Goal: Task Accomplishment & Management: Manage account settings

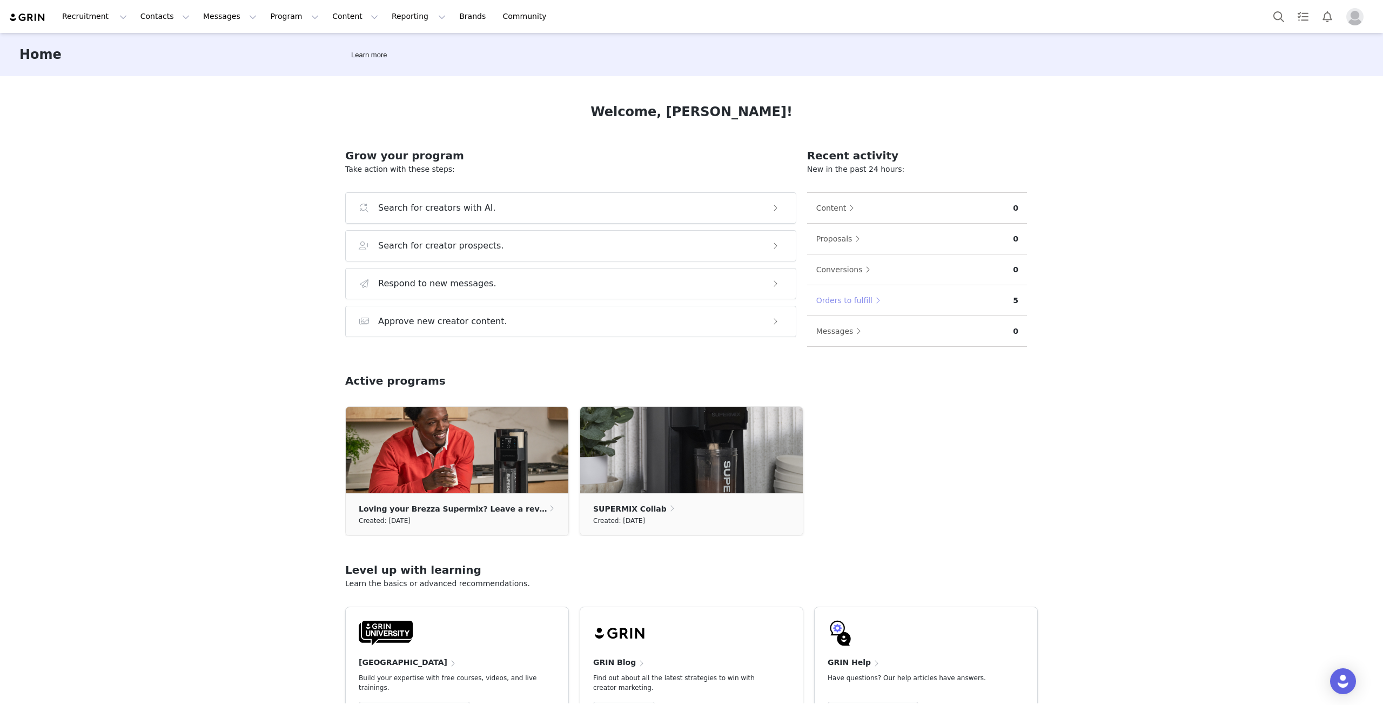
click at [837, 301] on button "Orders to fulfill" at bounding box center [851, 300] width 70 height 17
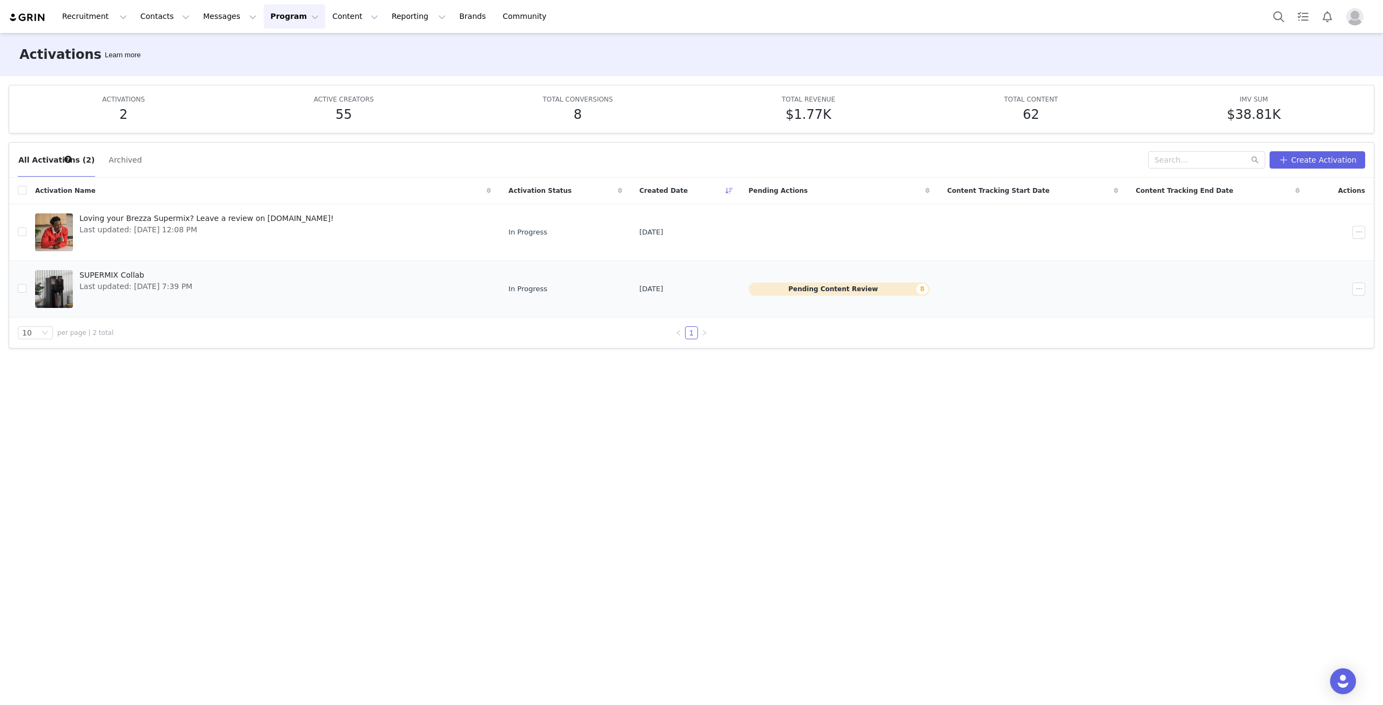
click at [126, 270] on span "SUPERMIX Collab" at bounding box center [135, 275] width 113 height 11
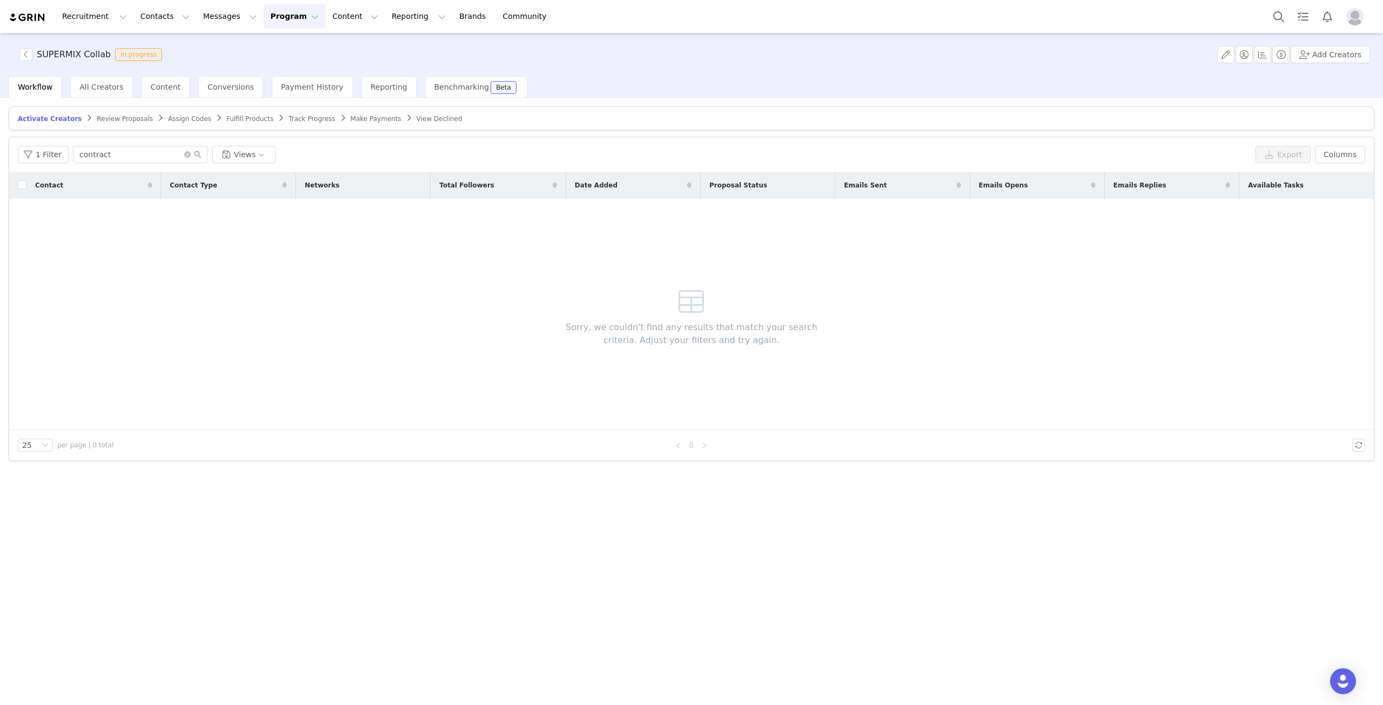
click at [123, 117] on span "Review Proposals" at bounding box center [125, 119] width 56 height 8
click at [36, 116] on span "Activate Creators" at bounding box center [46, 119] width 56 height 8
click at [25, 52] on button "button" at bounding box center [25, 54] width 13 height 13
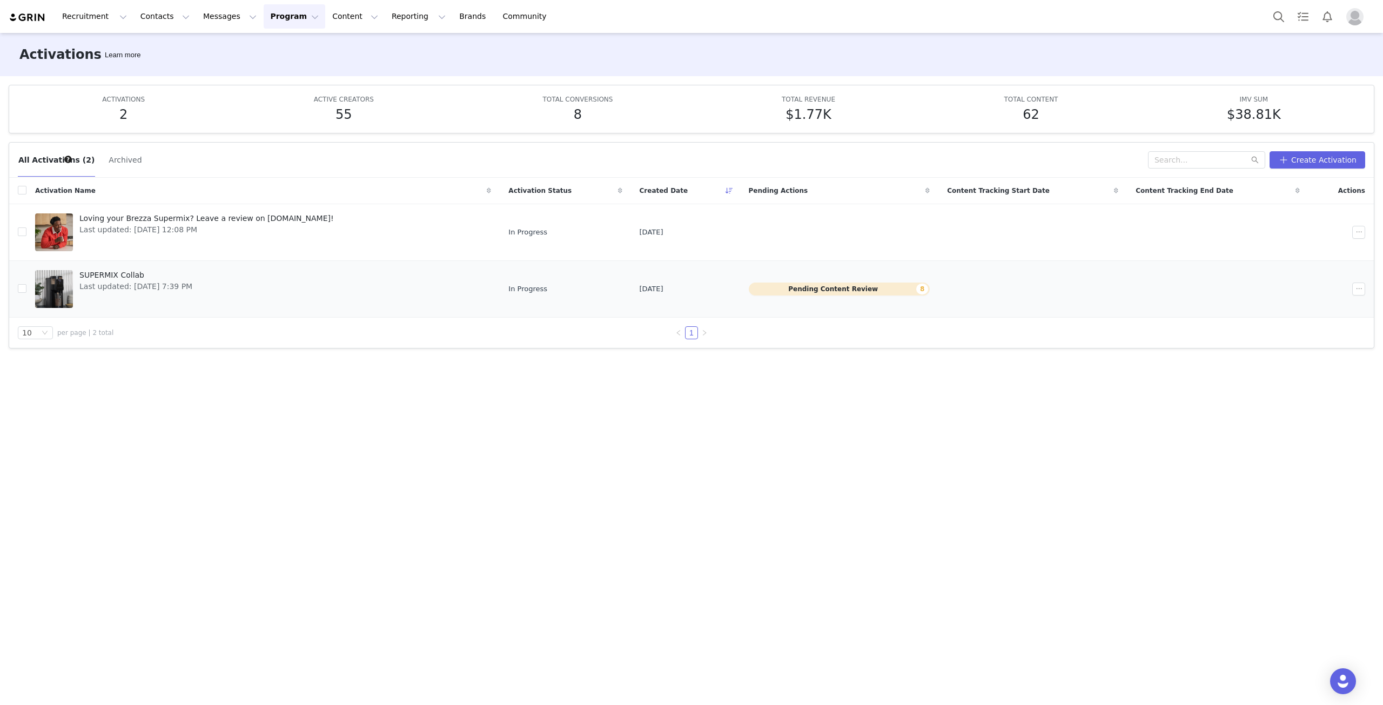
click at [403, 292] on link "SUPERMIX Collab Last updated: [DATE] 7:39 PM" at bounding box center [263, 288] width 456 height 43
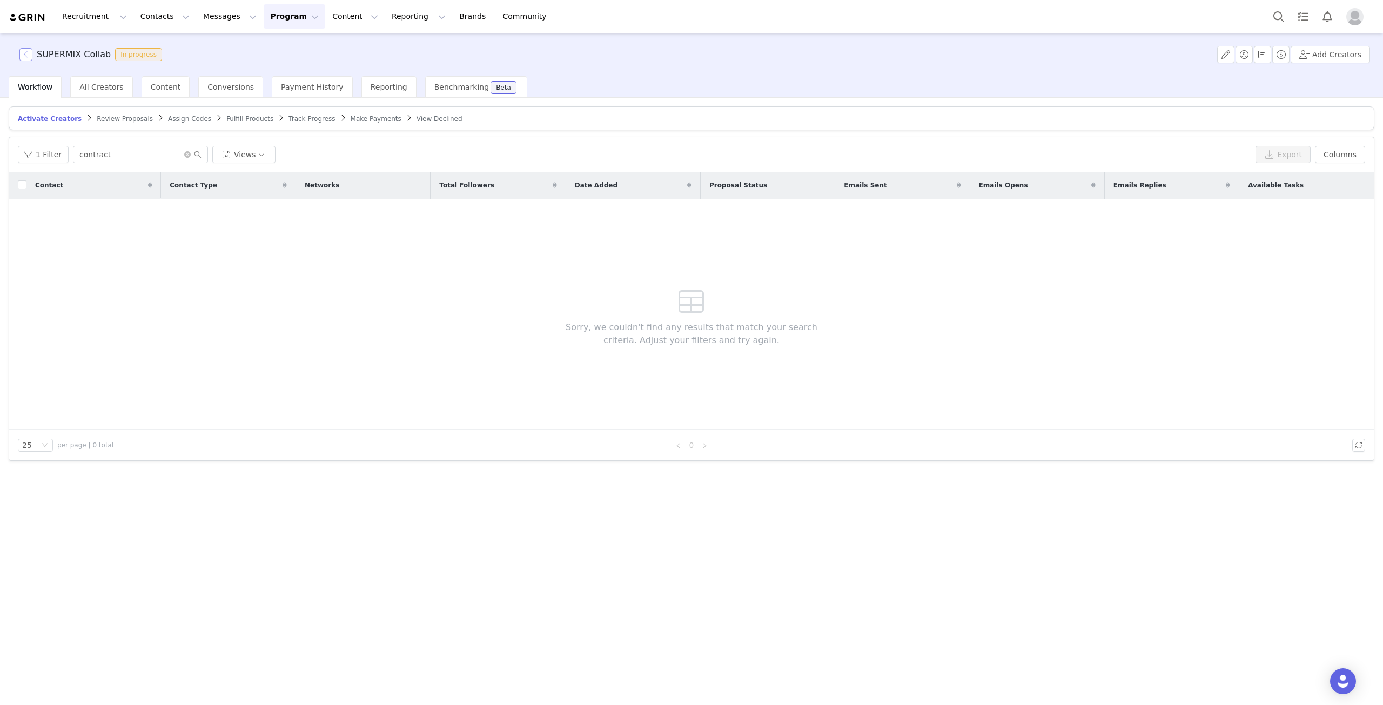
click at [29, 55] on button "button" at bounding box center [25, 54] width 13 height 13
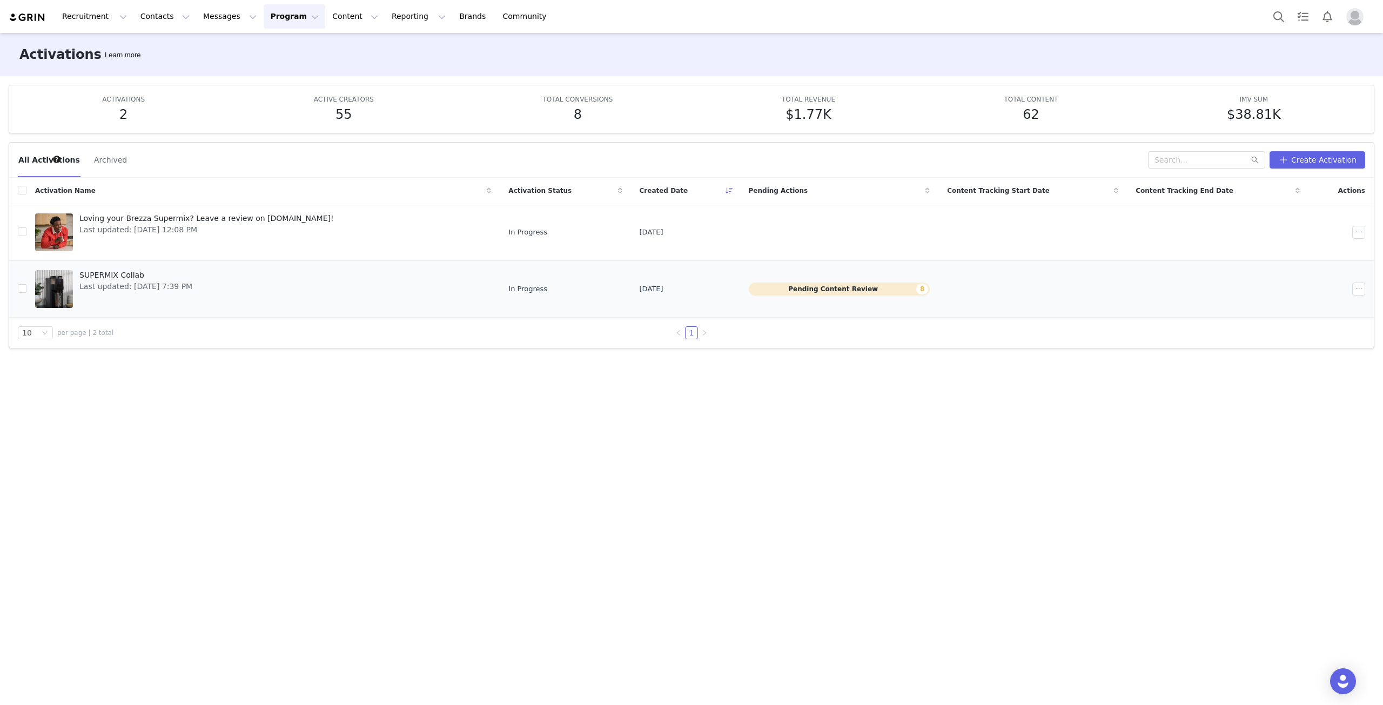
click at [105, 278] on span "SUPERMIX Collab" at bounding box center [135, 275] width 113 height 11
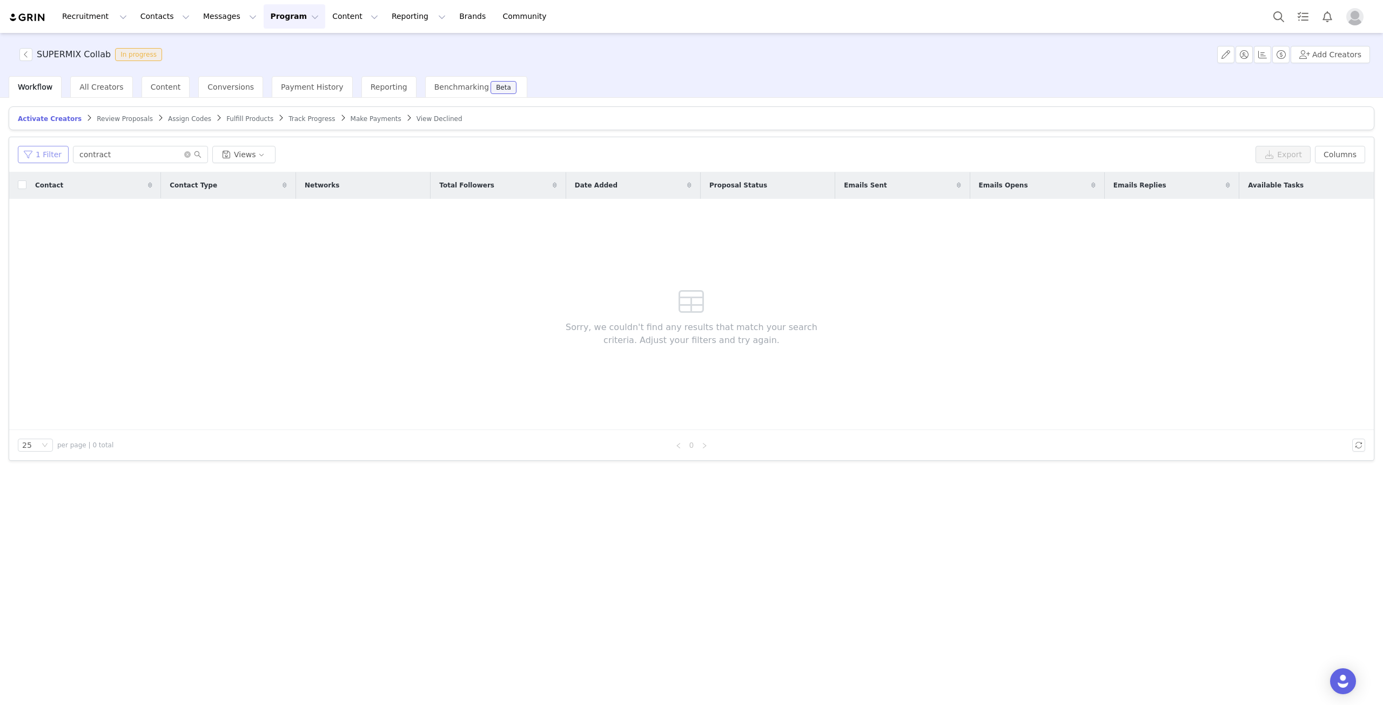
click at [50, 154] on button "1 Filter" at bounding box center [43, 154] width 51 height 17
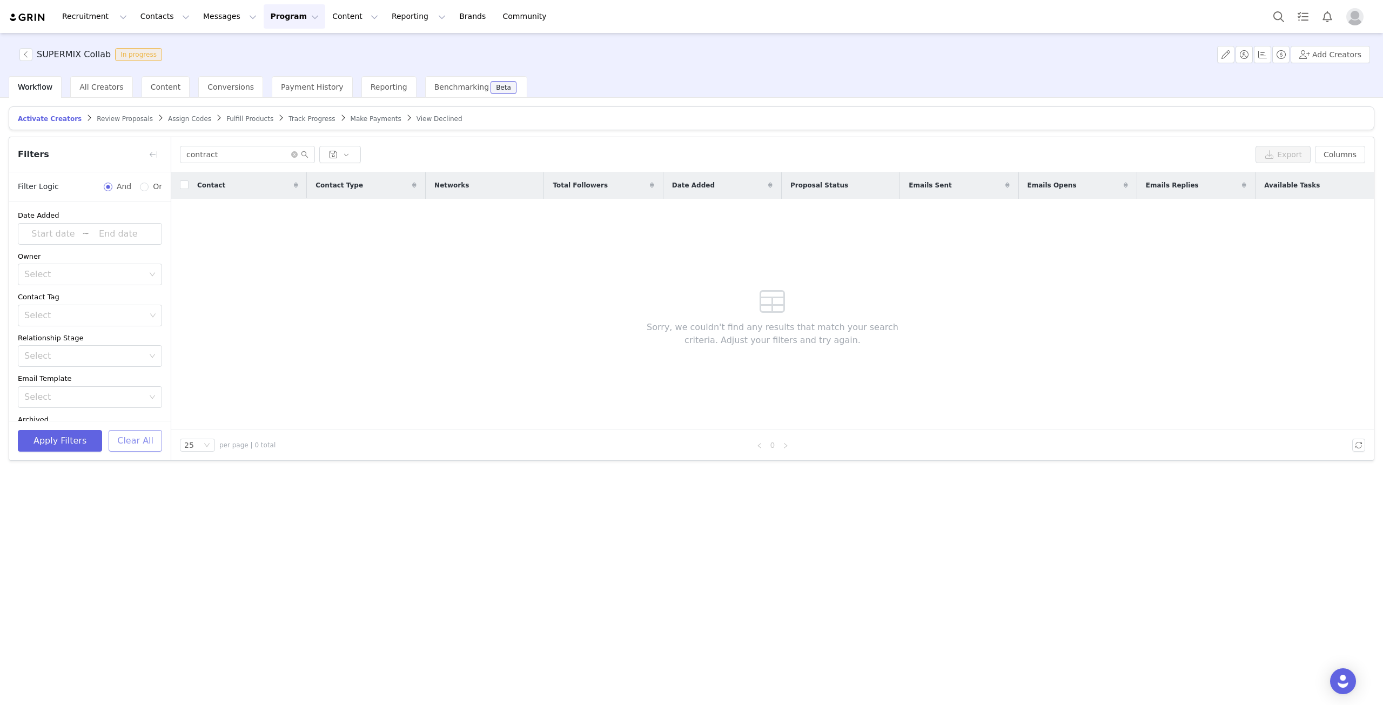
click at [140, 436] on button "Clear All" at bounding box center [135, 441] width 53 height 22
click at [130, 439] on button "Clear All" at bounding box center [135, 441] width 53 height 22
click at [149, 152] on button "button" at bounding box center [153, 154] width 17 height 17
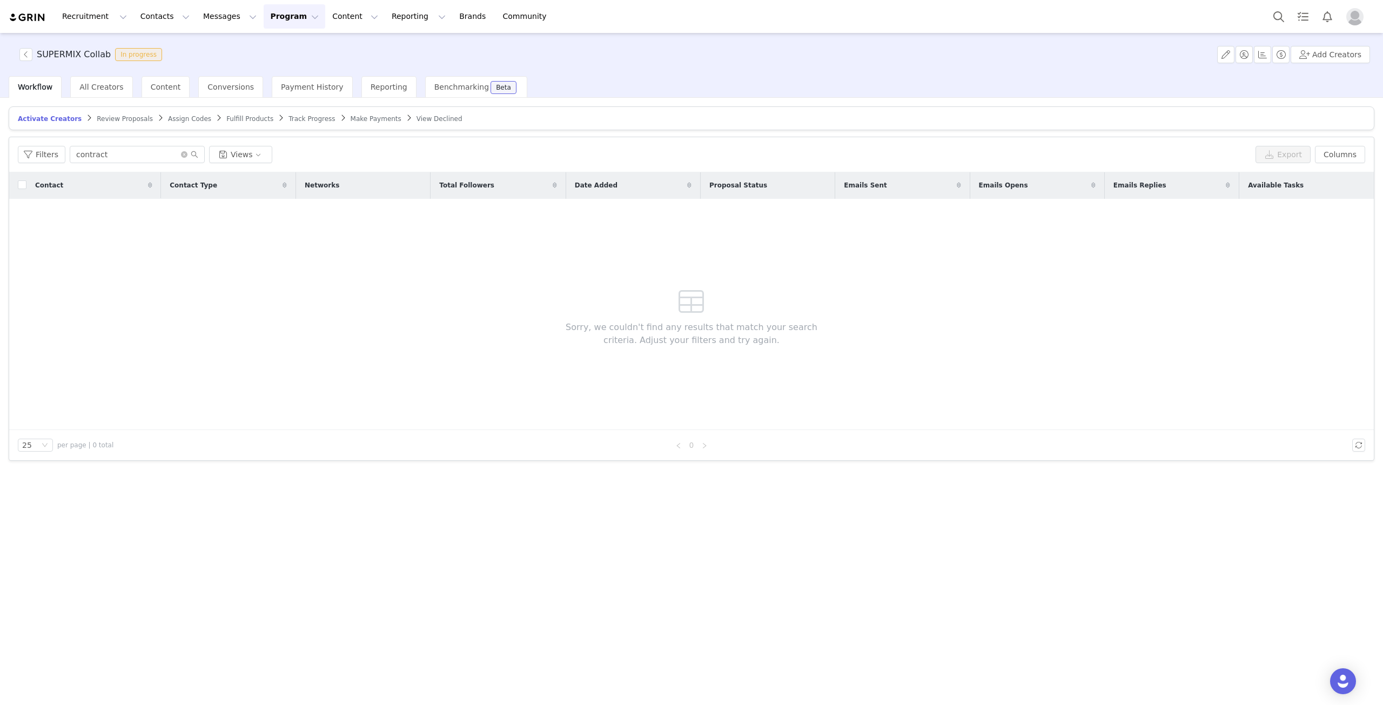
click at [120, 115] on link "Review Proposals" at bounding box center [125, 119] width 56 height 8
click at [75, 18] on button "Recruitment Recruitment" at bounding box center [95, 16] width 78 height 24
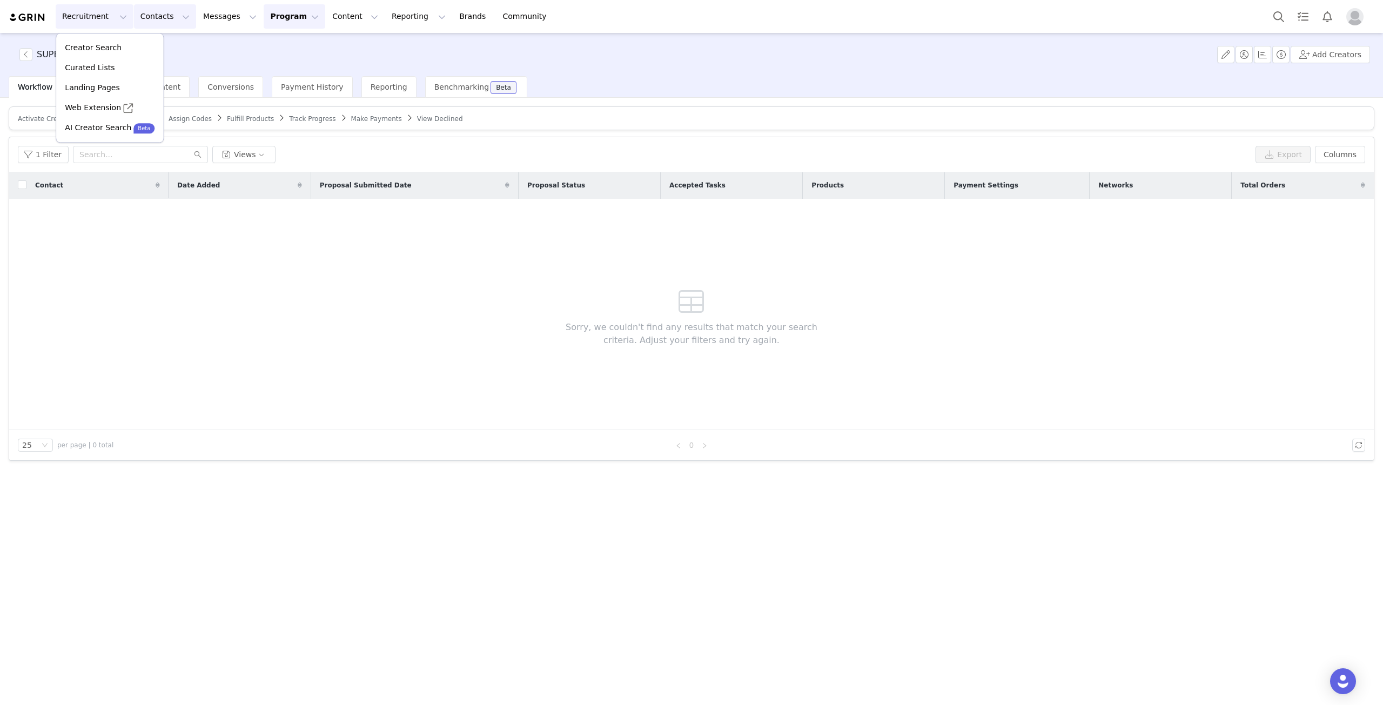
click at [136, 22] on button "Contacts Contacts" at bounding box center [165, 16] width 62 height 24
click at [152, 69] on p "Prospects" at bounding box center [150, 67] width 36 height 11
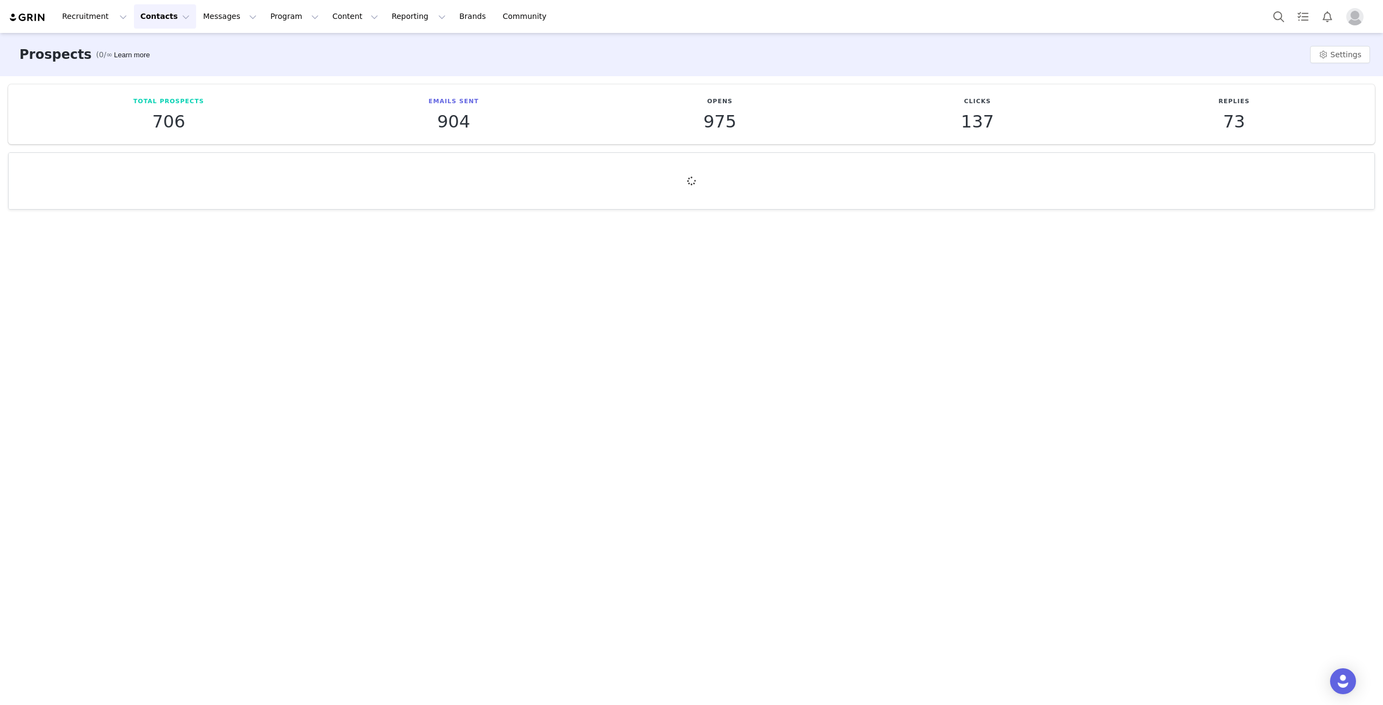
click at [150, 16] on button "Contacts Contacts" at bounding box center [165, 16] width 62 height 24
click at [157, 83] on p "Applicants" at bounding box center [151, 87] width 39 height 11
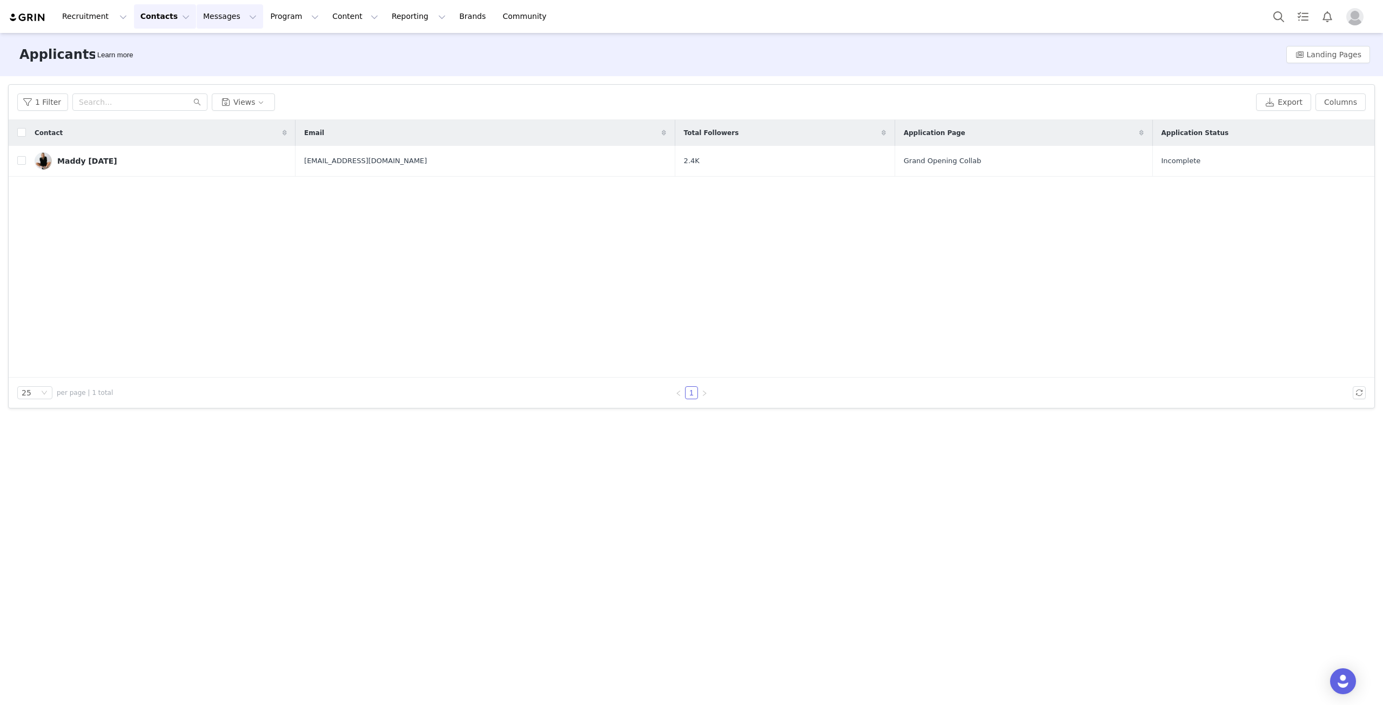
click at [204, 23] on button "Messages Messages" at bounding box center [230, 16] width 66 height 24
click at [316, 43] on div "Applicants Learn more Landing Pages" at bounding box center [691, 54] width 1383 height 43
